Goal: Connect with others: Connect with other users

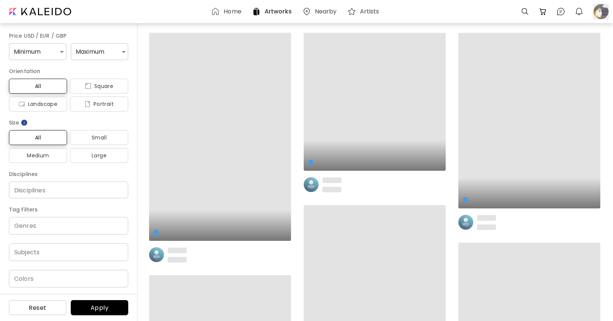
click at [604, 12] on div at bounding box center [600, 11] width 16 height 16
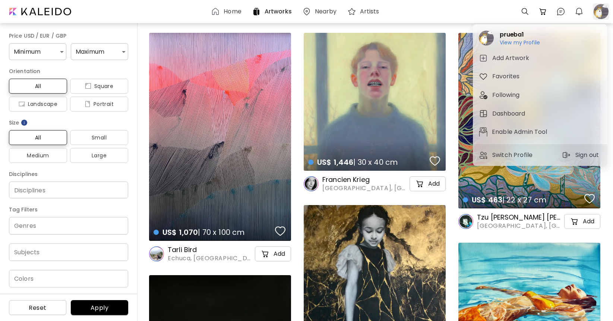
click at [604, 12] on div at bounding box center [306, 160] width 613 height 321
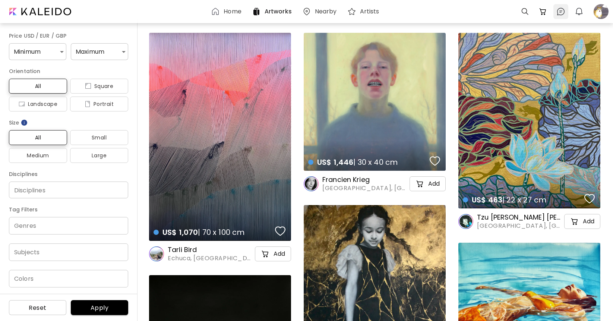
click at [562, 12] on img at bounding box center [560, 11] width 9 height 9
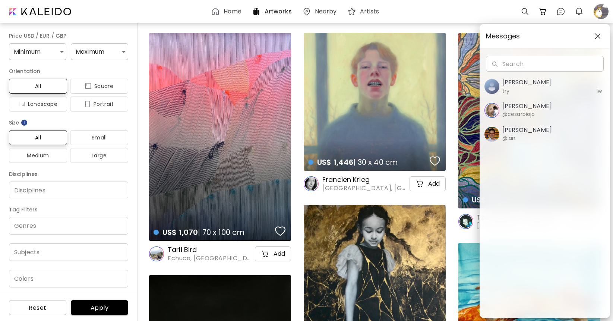
click at [522, 86] on h5 "[PERSON_NAME]" at bounding box center [545, 82] width 86 height 9
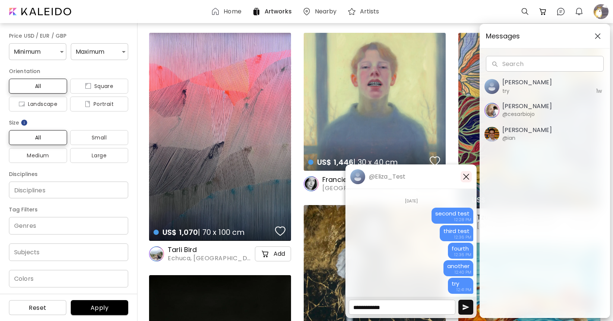
click at [464, 177] on img "button" at bounding box center [465, 176] width 9 height 9
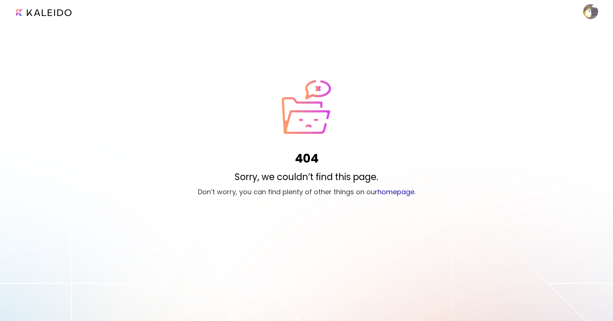
click at [593, 13] on image at bounding box center [590, 11] width 15 height 15
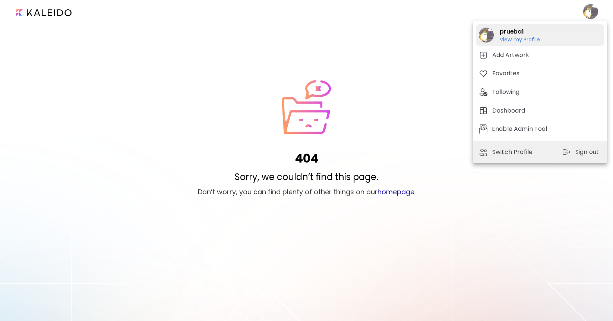
click at [519, 39] on h6 "View my Profile" at bounding box center [519, 39] width 40 height 7
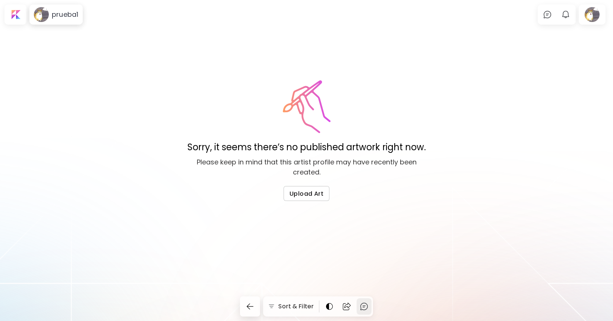
click at [364, 307] on img at bounding box center [363, 306] width 9 height 9
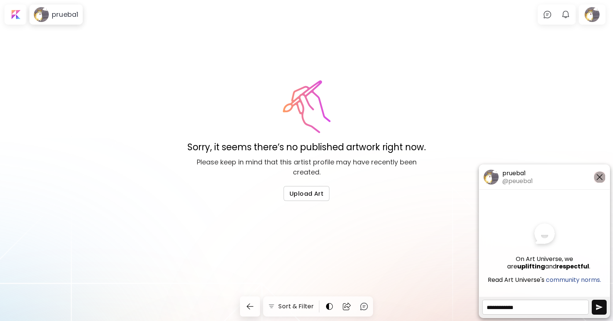
click at [598, 178] on img "button" at bounding box center [599, 176] width 9 height 9
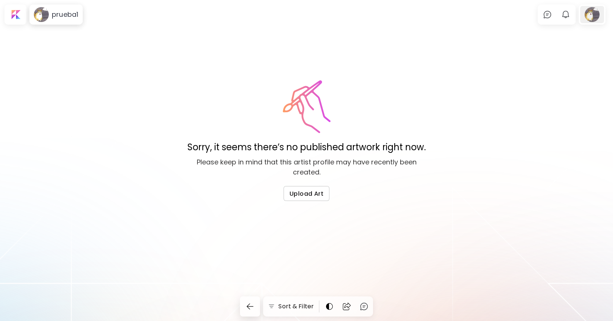
click at [590, 14] on div at bounding box center [592, 14] width 24 height 17
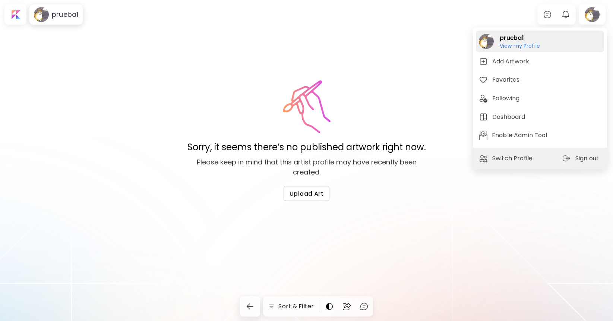
click at [530, 51] on h6 "View my Profile" at bounding box center [519, 52] width 40 height 7
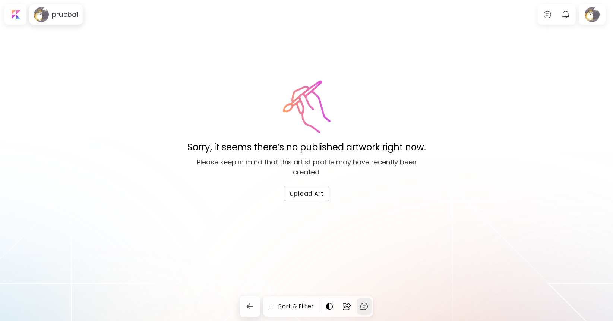
click at [366, 307] on img at bounding box center [363, 306] width 9 height 9
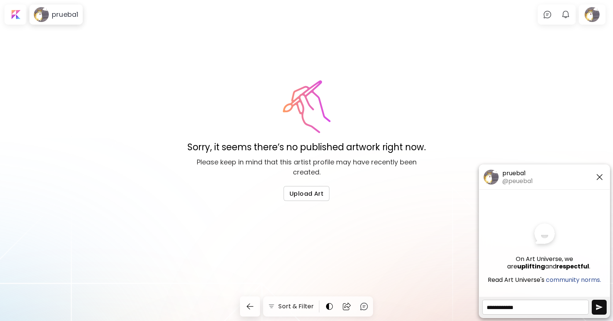
click at [521, 309] on textarea at bounding box center [535, 306] width 107 height 15
type textarea "****"
